Goal: Task Accomplishment & Management: Complete application form

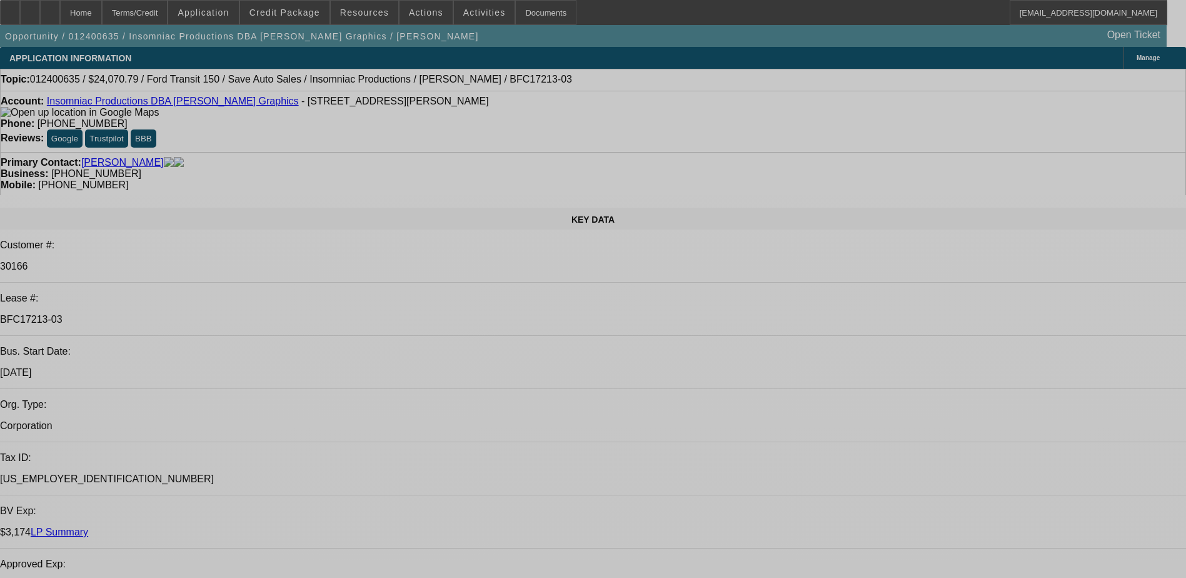
select select "0"
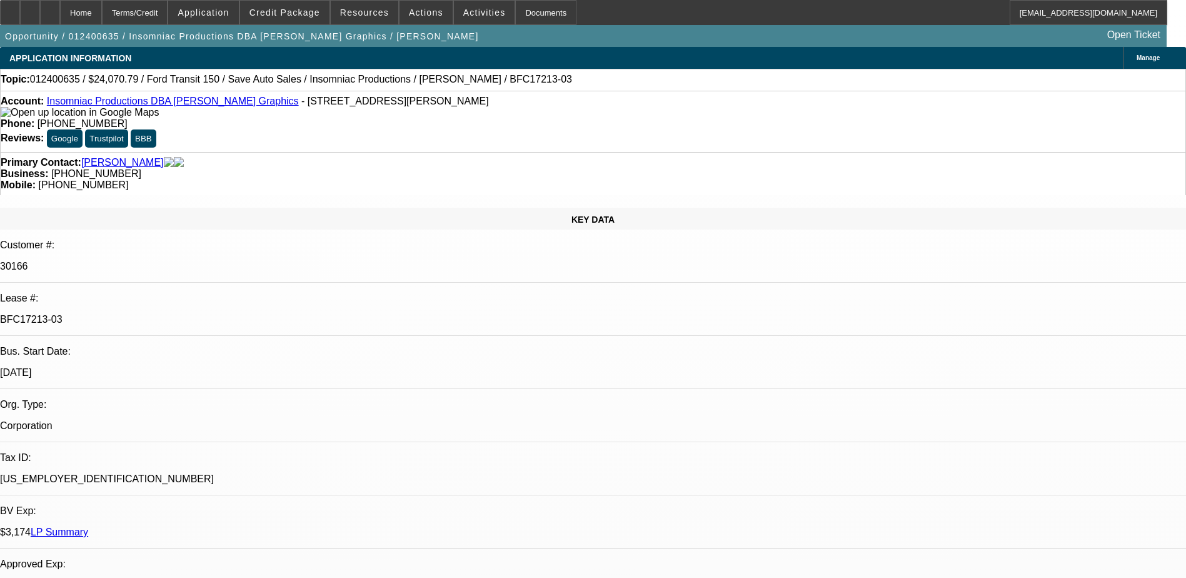
select select "0"
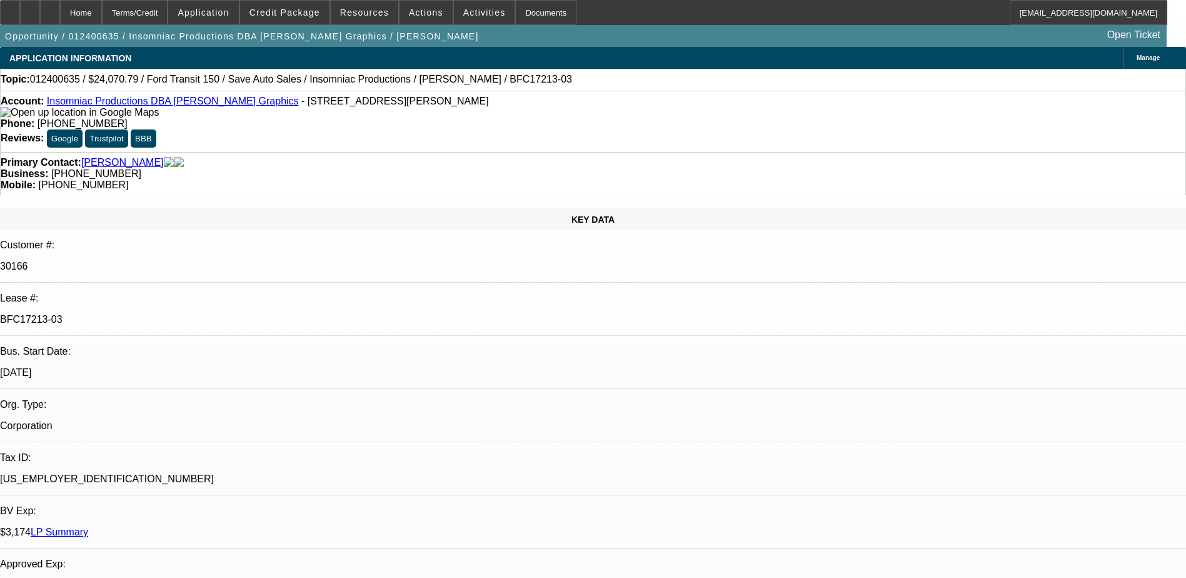
select select "0"
select select "0.1"
select select "0"
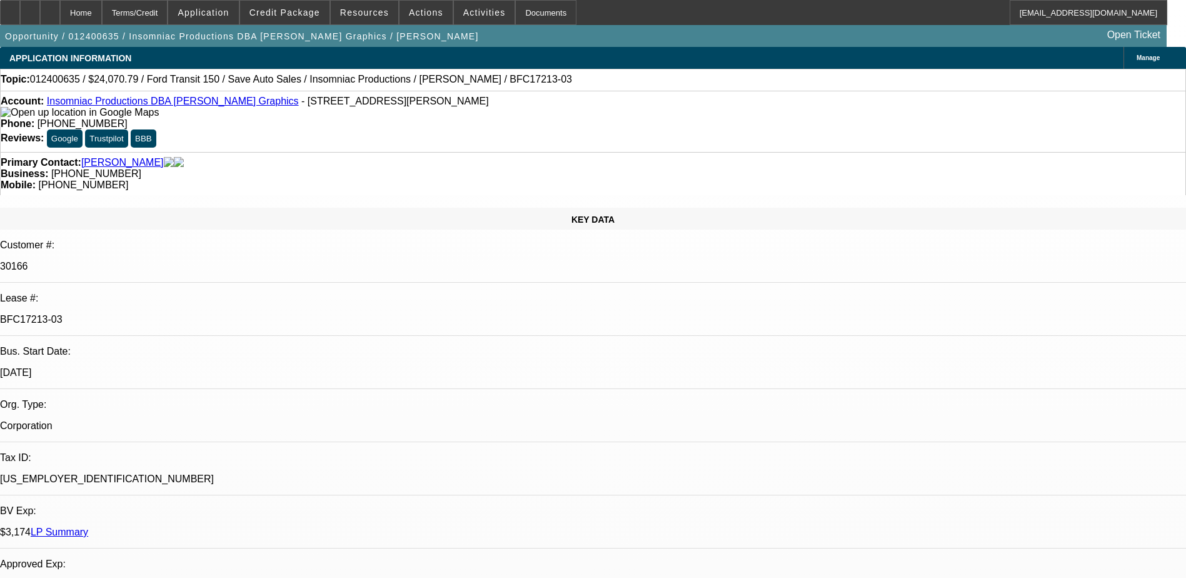
select select "0.1"
select select "1"
select select "6"
select select "1"
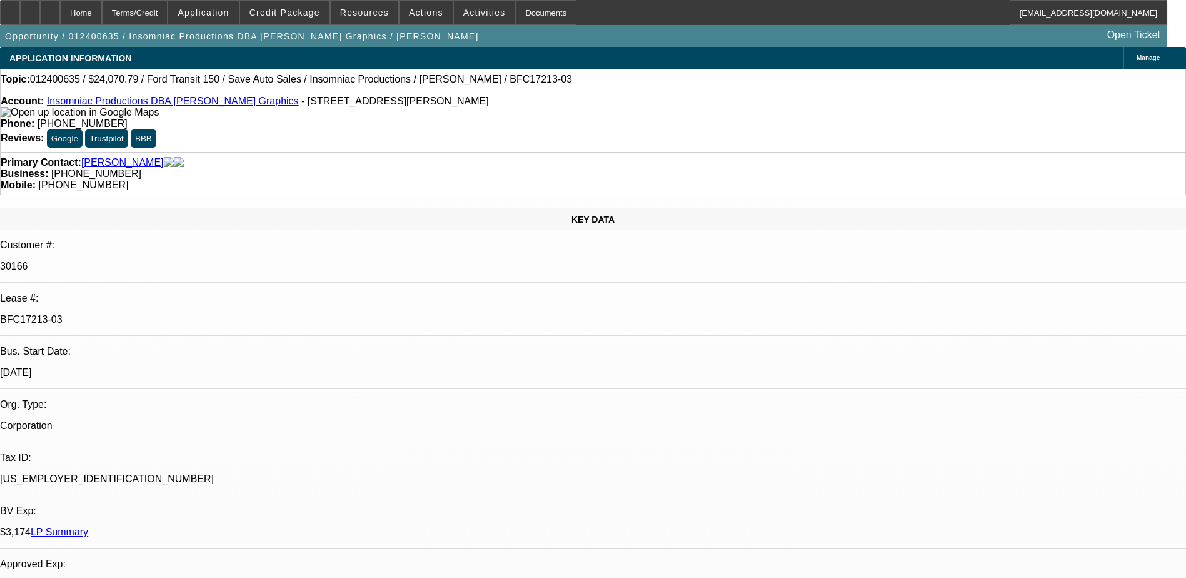
select select "1"
select select "6"
select select "1"
select select "4"
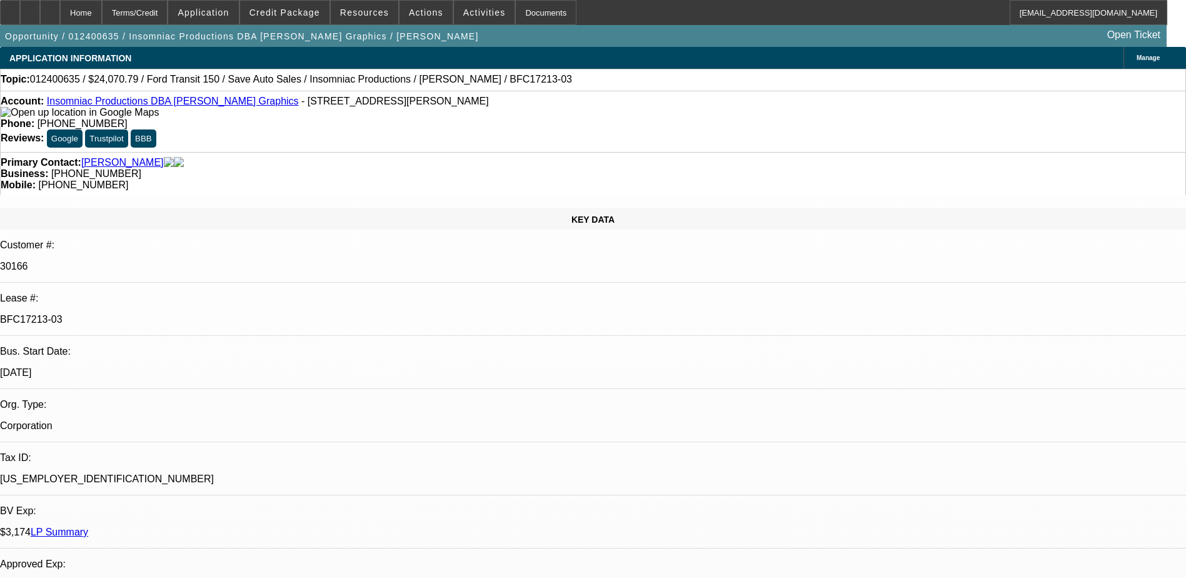
select select "1"
select select "4"
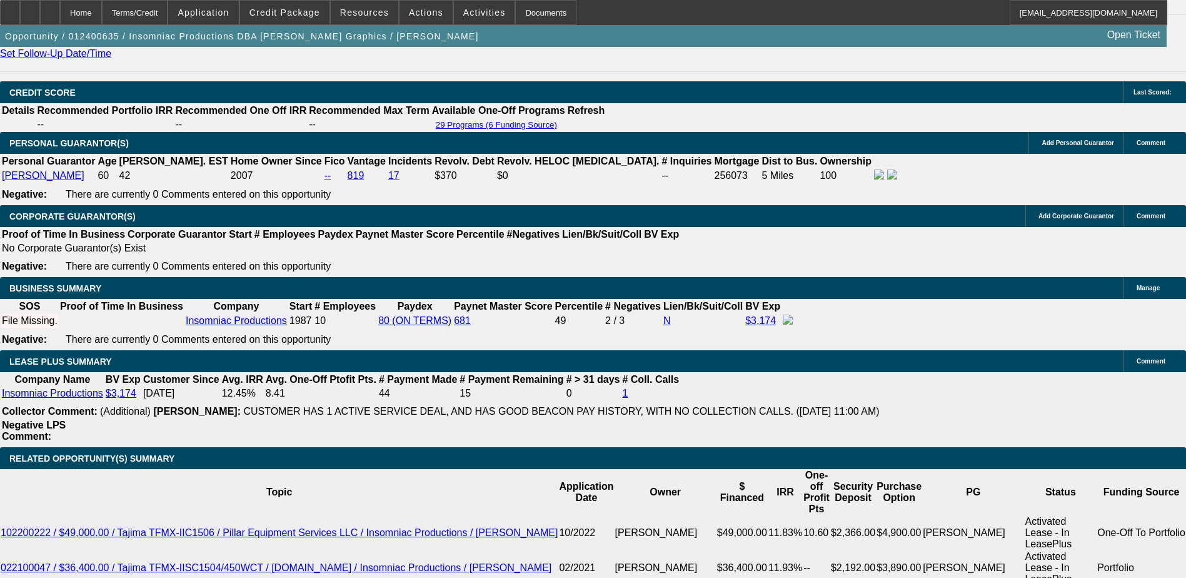
scroll to position [1751, 0]
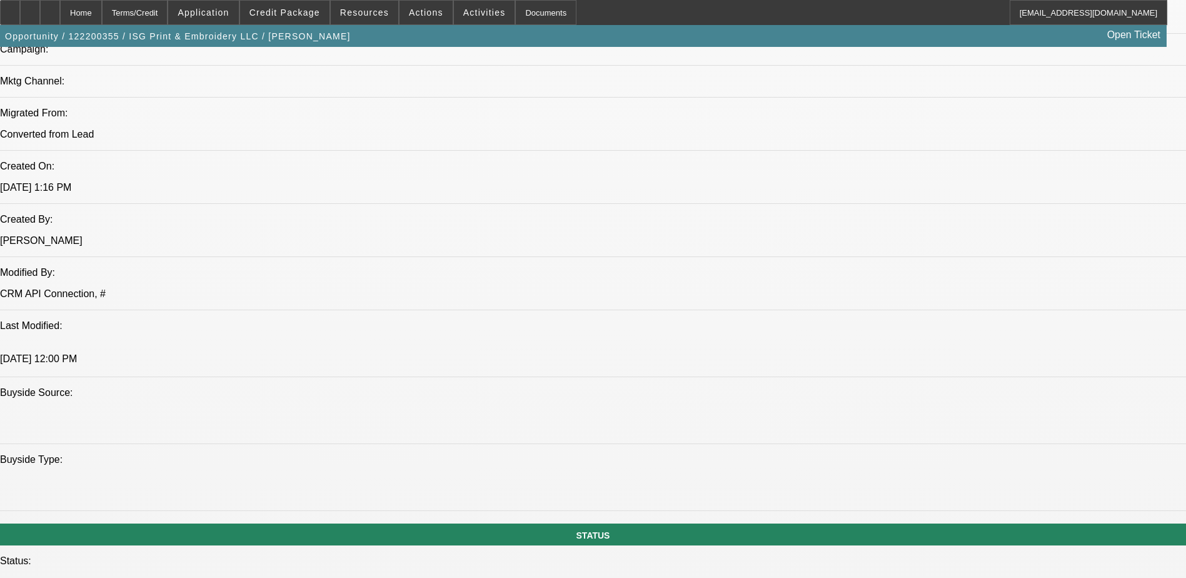
select select "0"
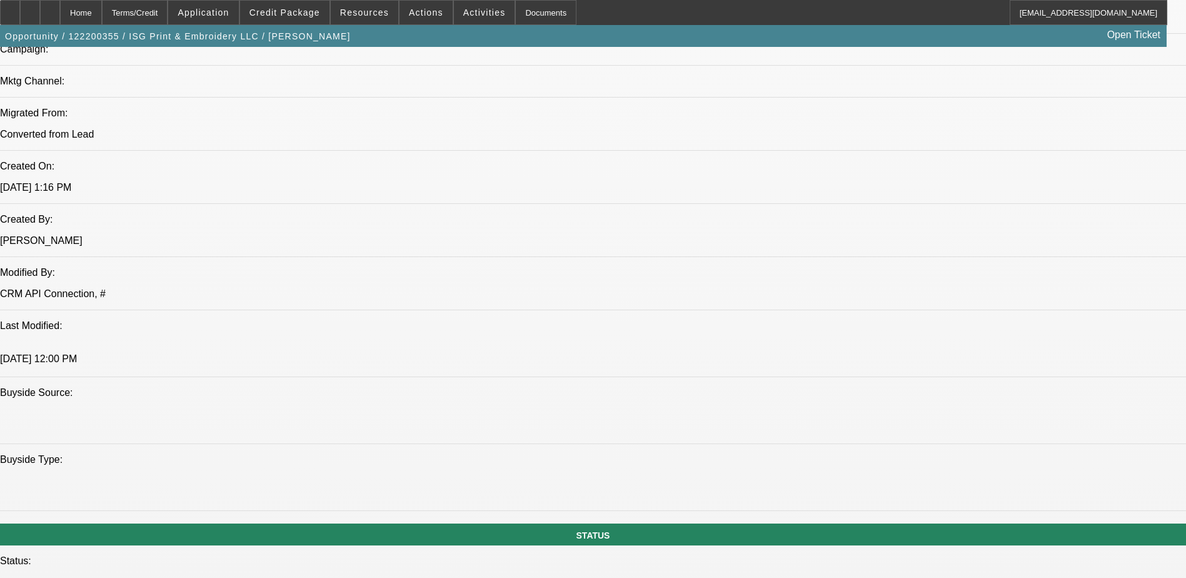
select select "0"
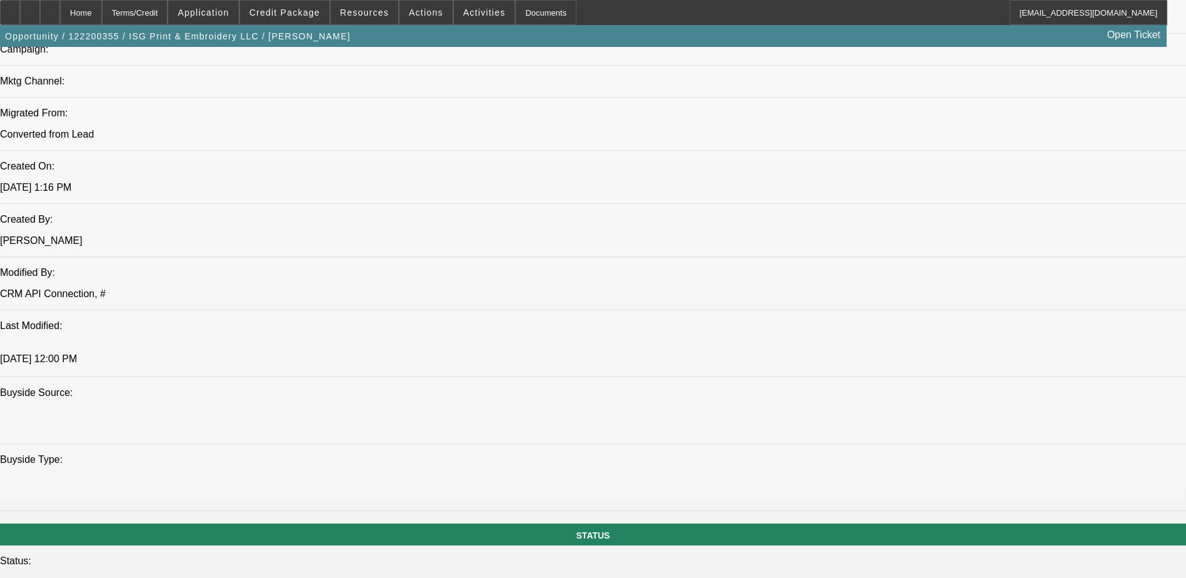
select select "0"
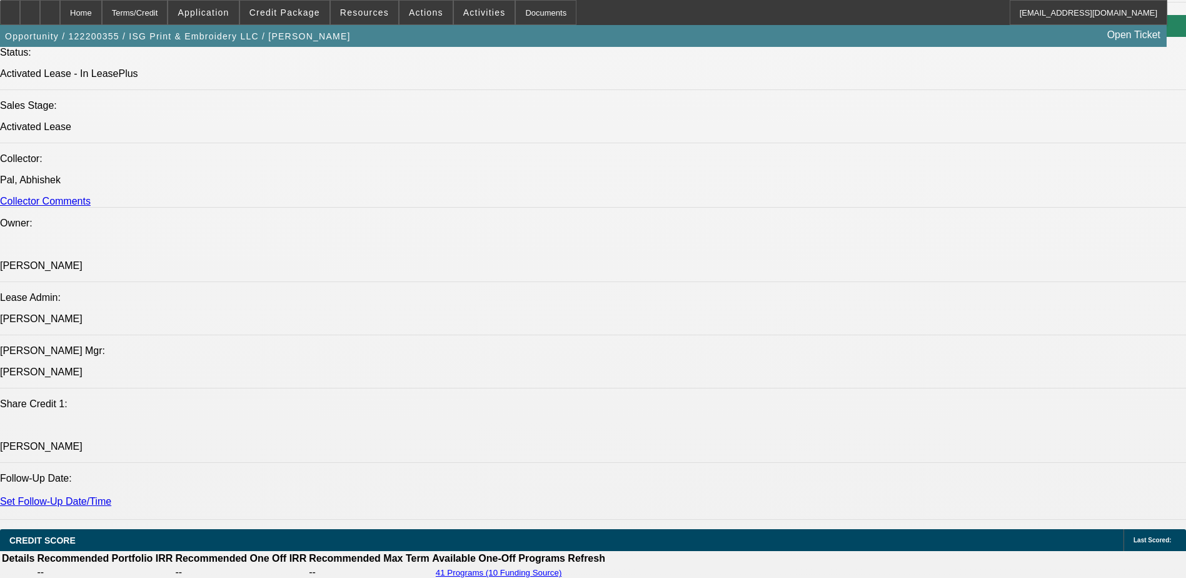
select select "1"
select select "6"
select select "1"
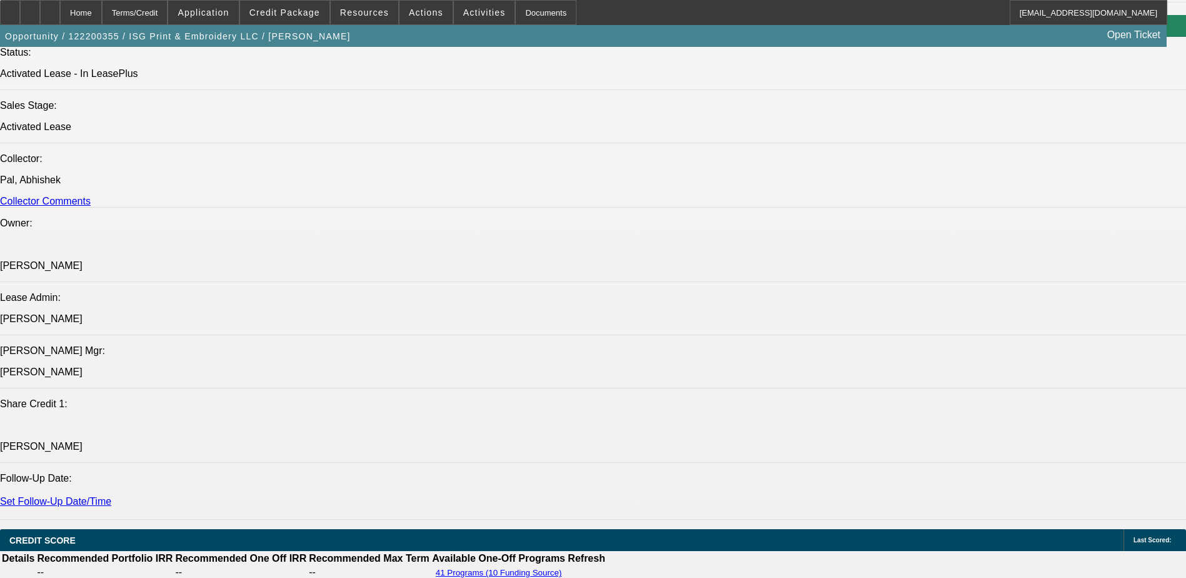
select select "6"
select select "1"
select select "6"
select select "1"
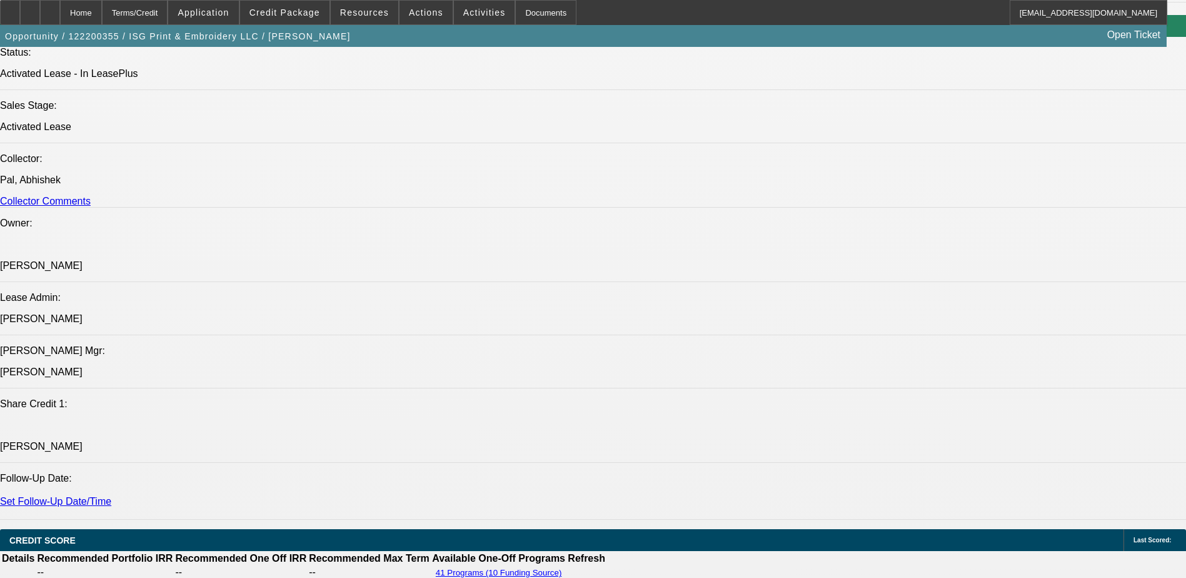
select select "1"
select select "6"
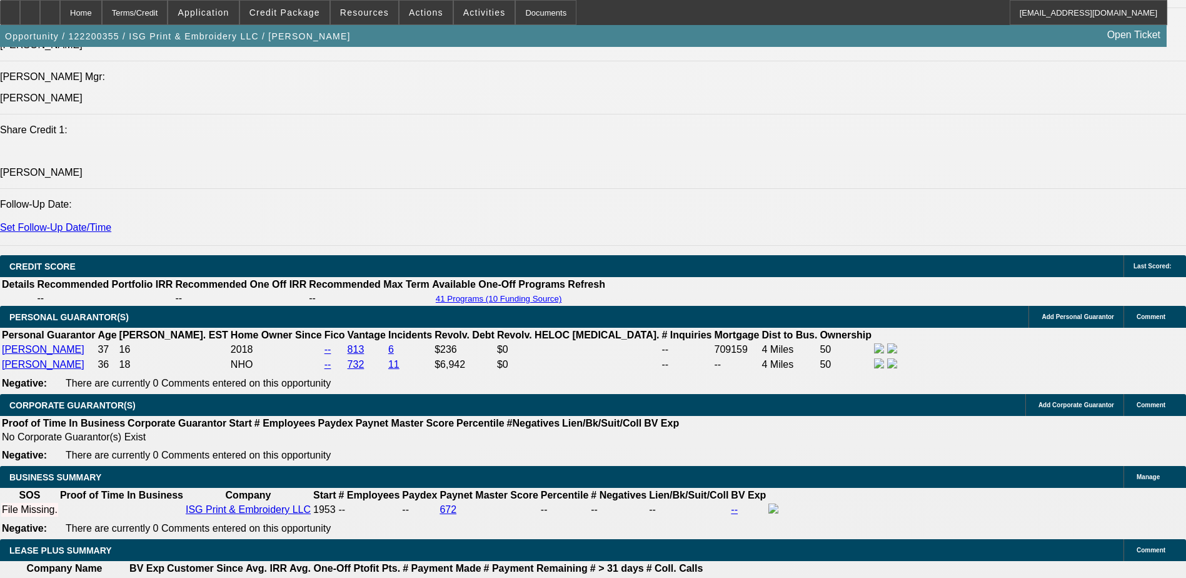
scroll to position [1751, 0]
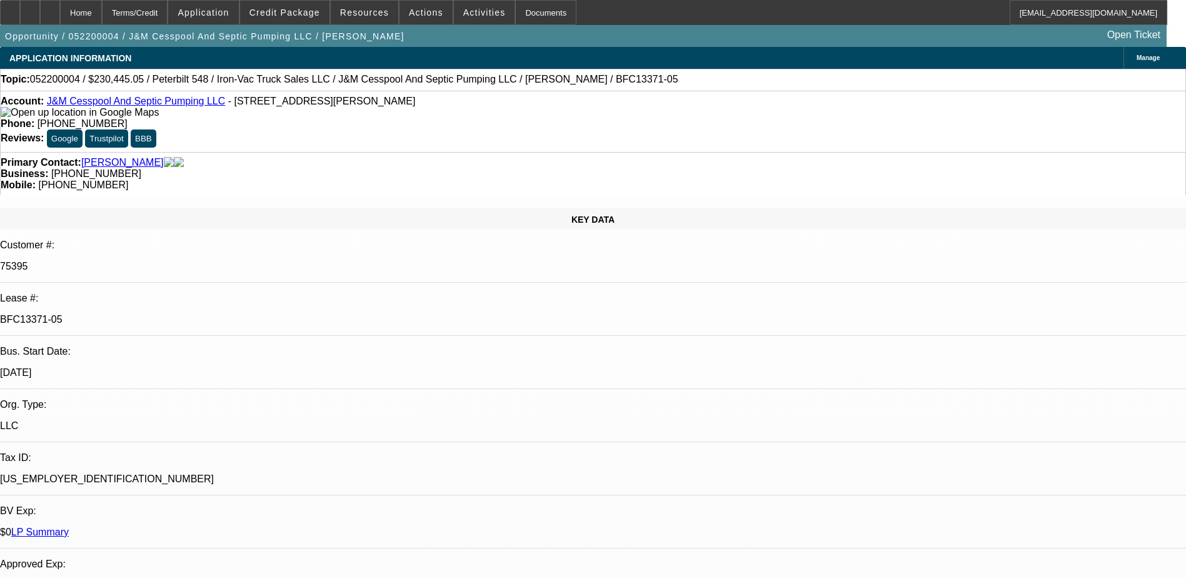
select select "0"
select select "2"
select select "0"
select select "6"
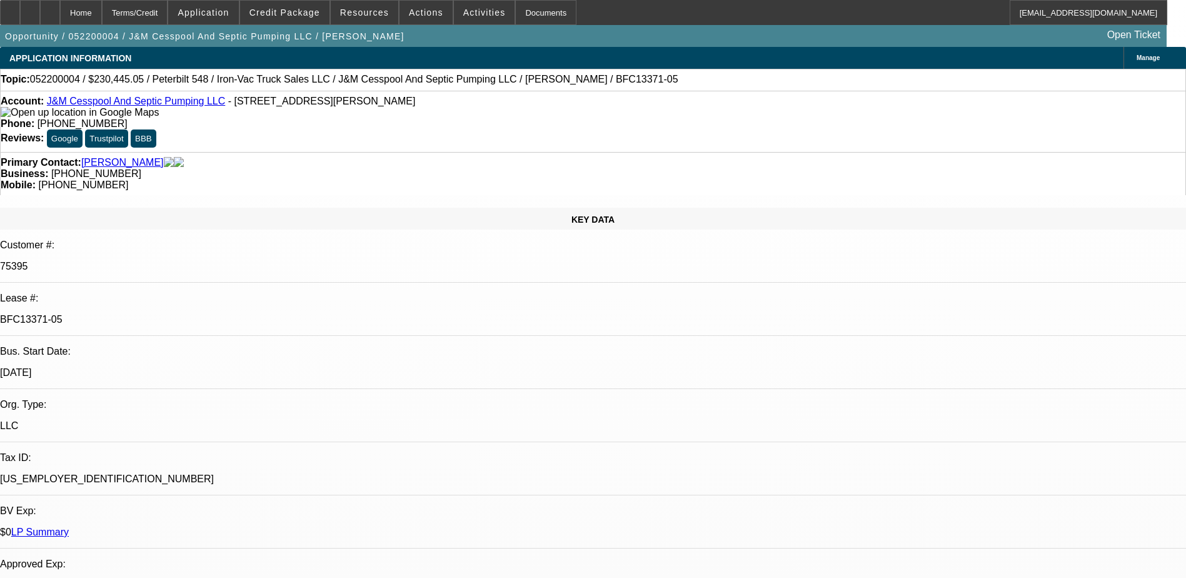
select select "0"
select select "2"
select select "0"
select select "6"
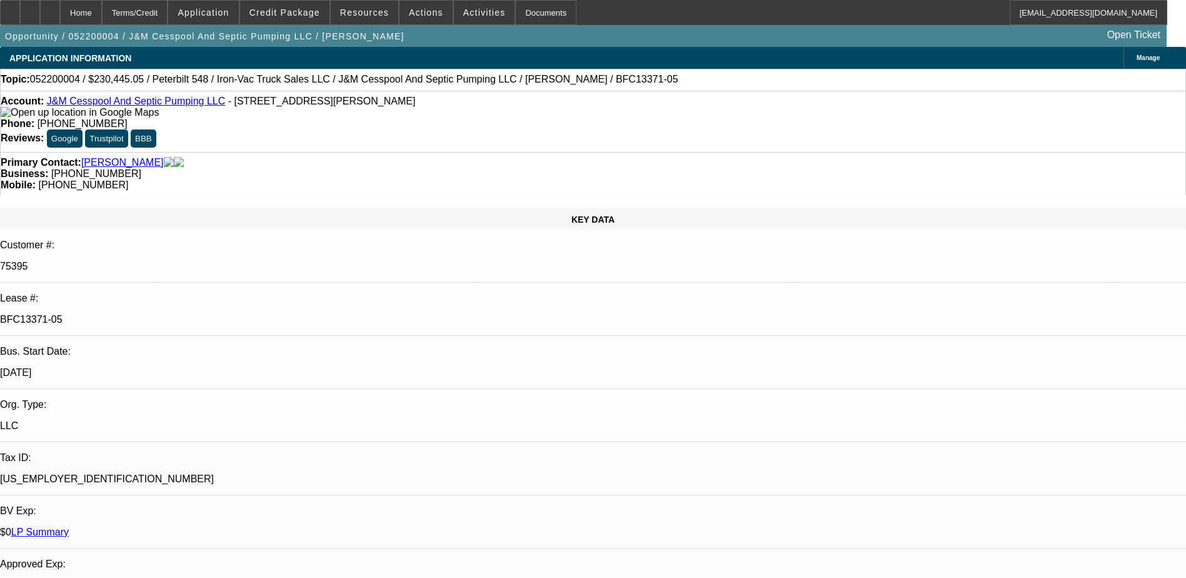
select select "0"
select select "2"
select select "0"
select select "6"
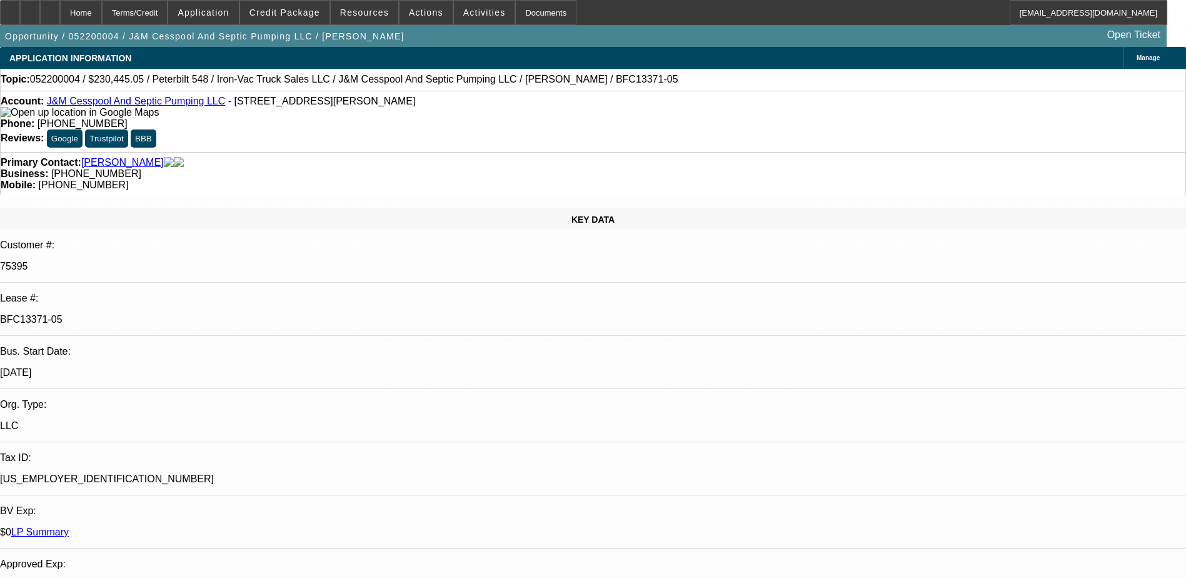
select select "0"
select select "2"
select select "0"
select select "6"
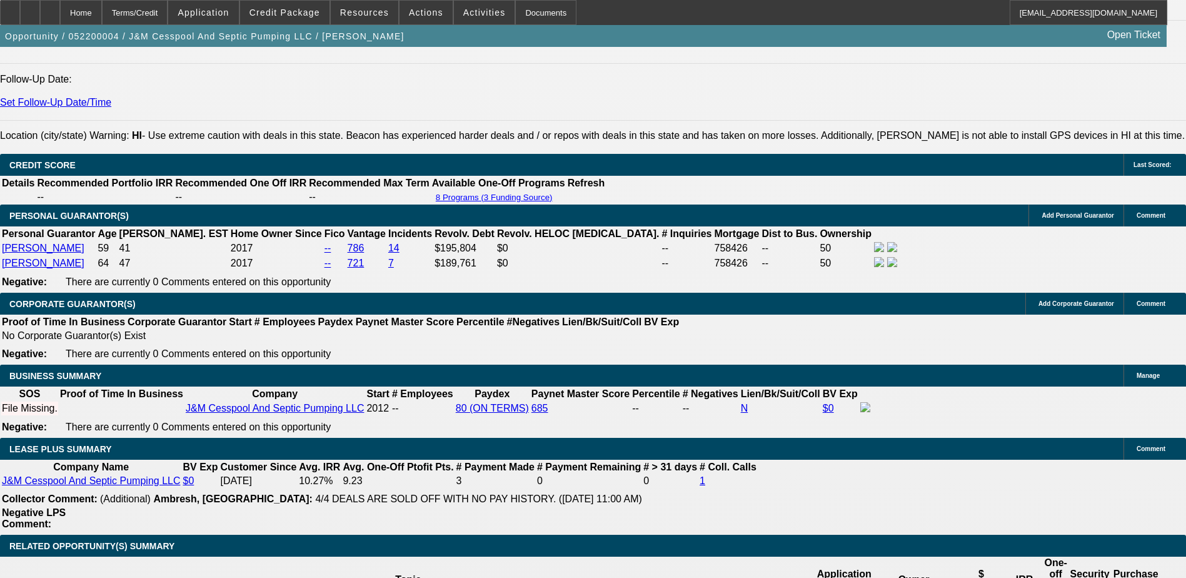
scroll to position [1876, 0]
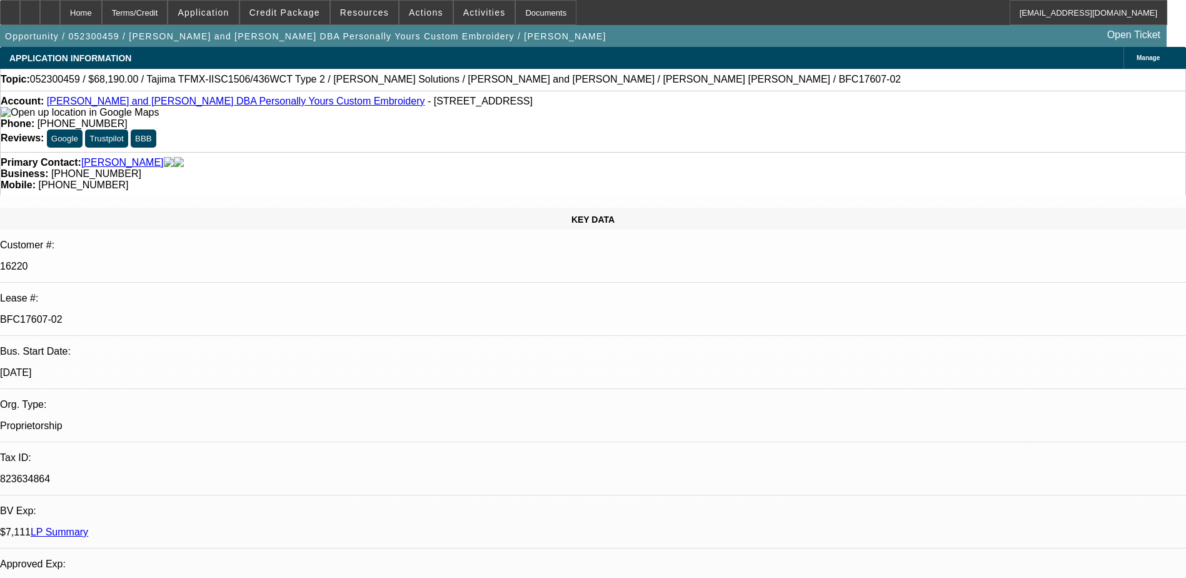
select select "0"
select select "0.1"
select select "0"
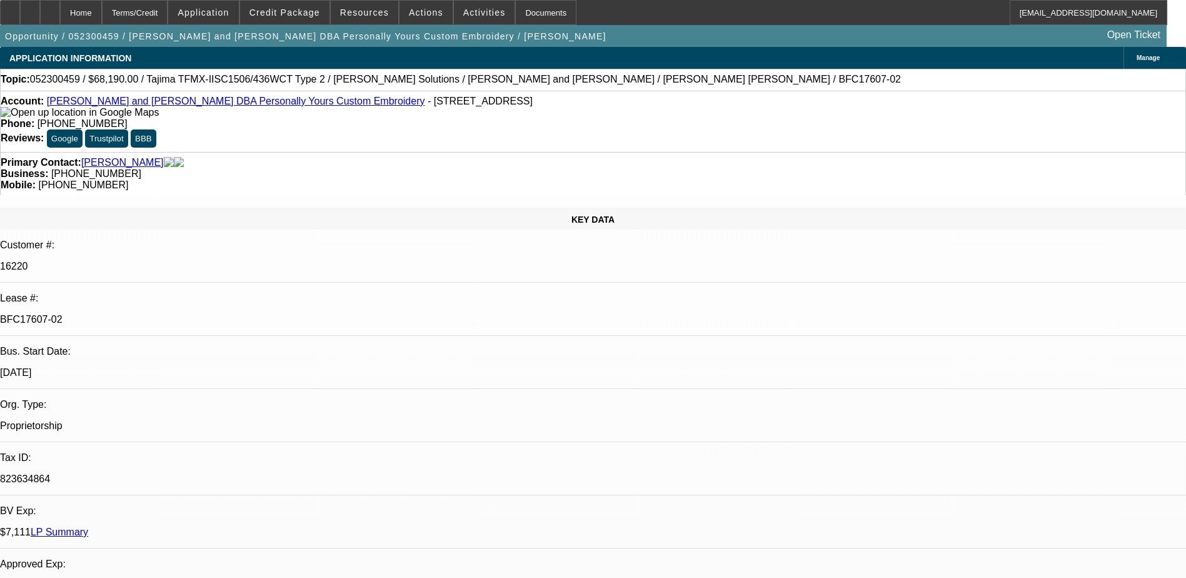
select select "0.1"
select select "0"
select select "0.1"
select select "0"
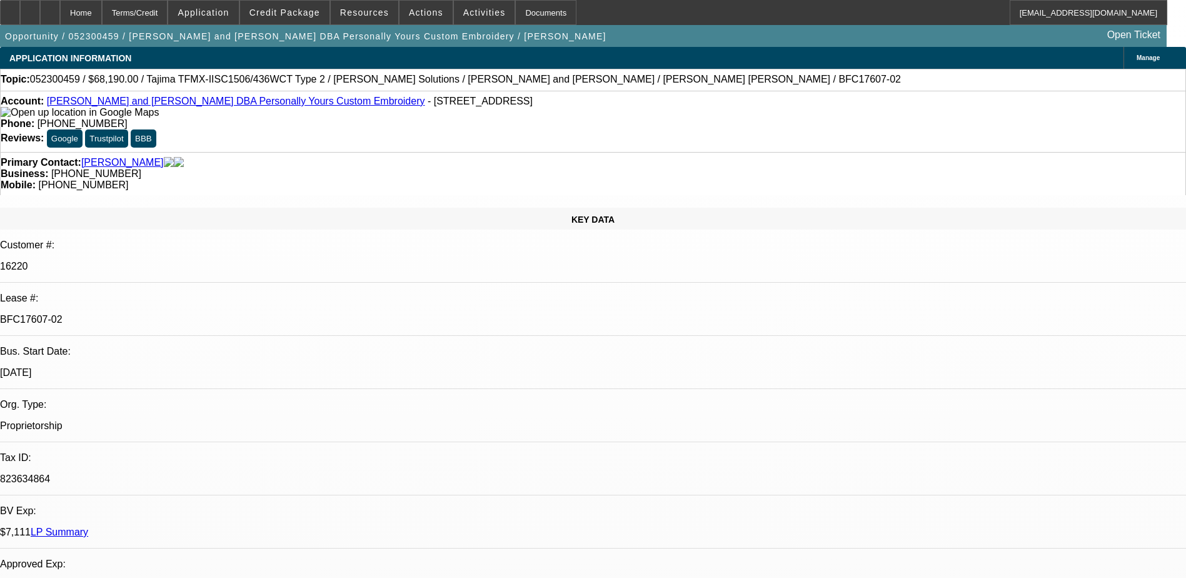
select select "0"
select select "0.1"
select select "1"
select select "4"
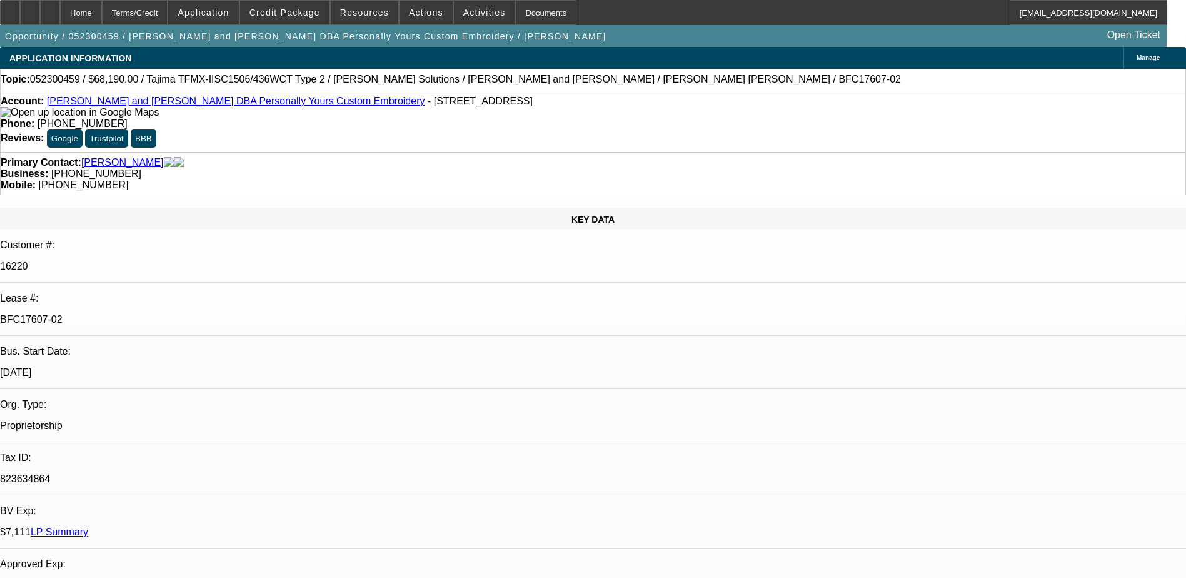
select select "1"
select select "4"
select select "1"
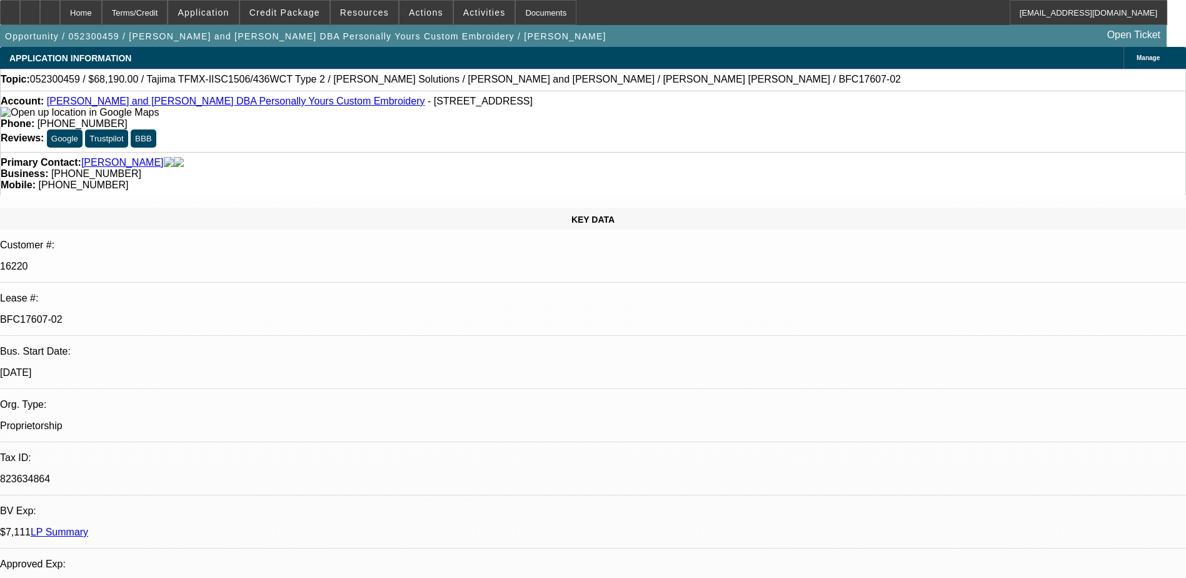
select select "4"
select select "1"
select select "4"
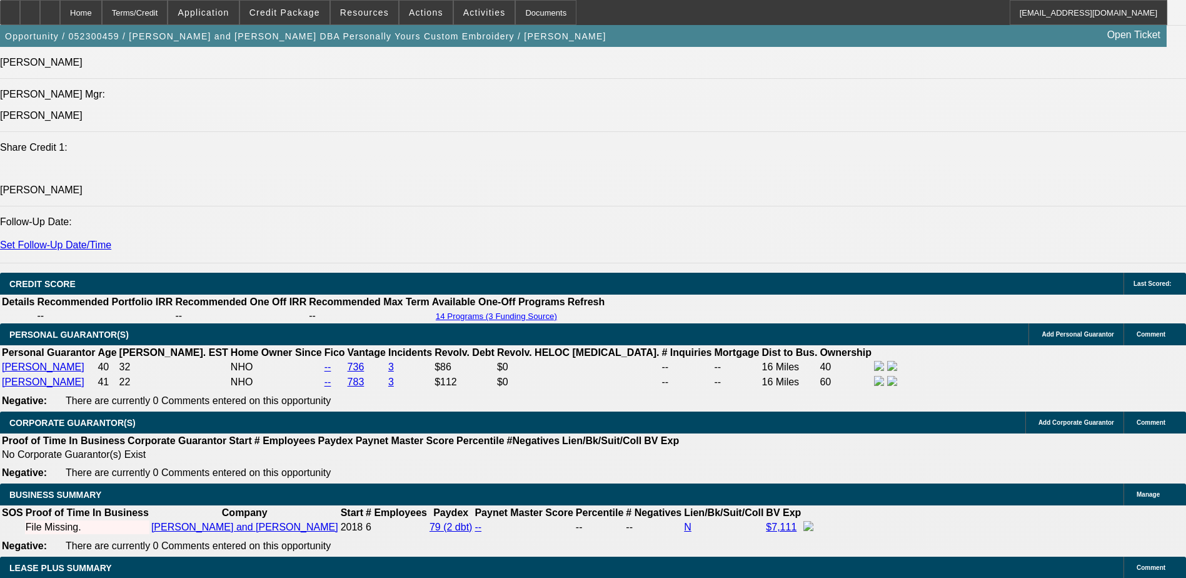
scroll to position [1876, 0]
